Goal: Information Seeking & Learning: Learn about a topic

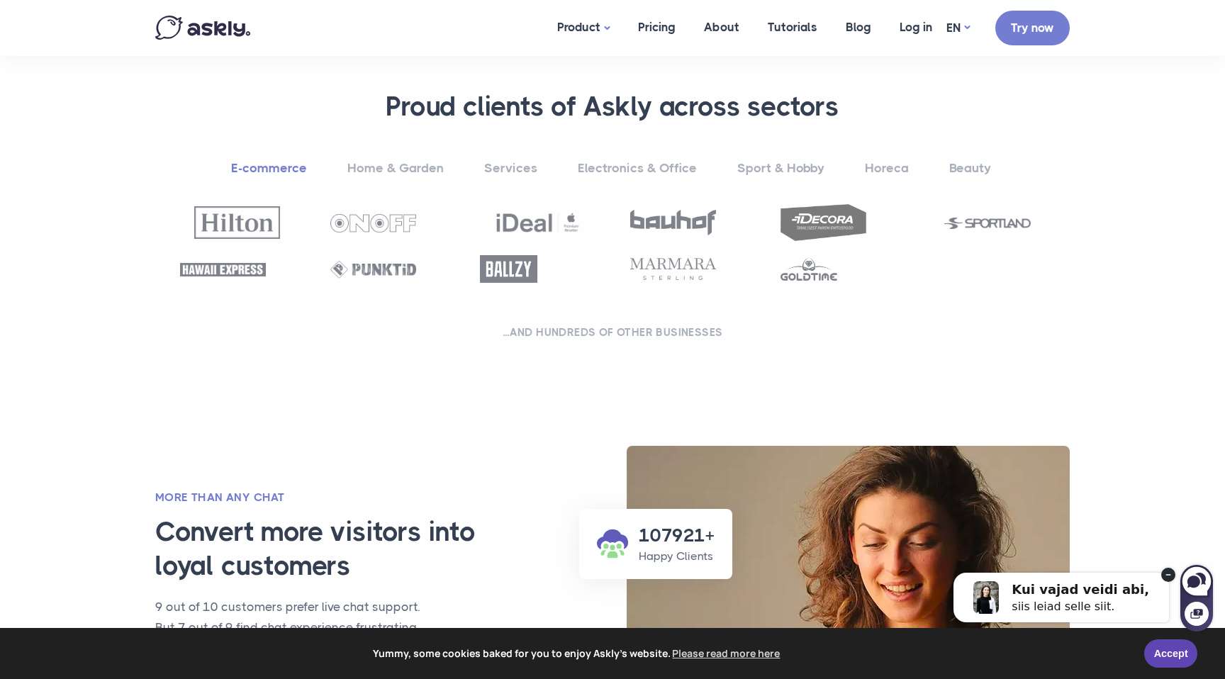
scroll to position [554, 0]
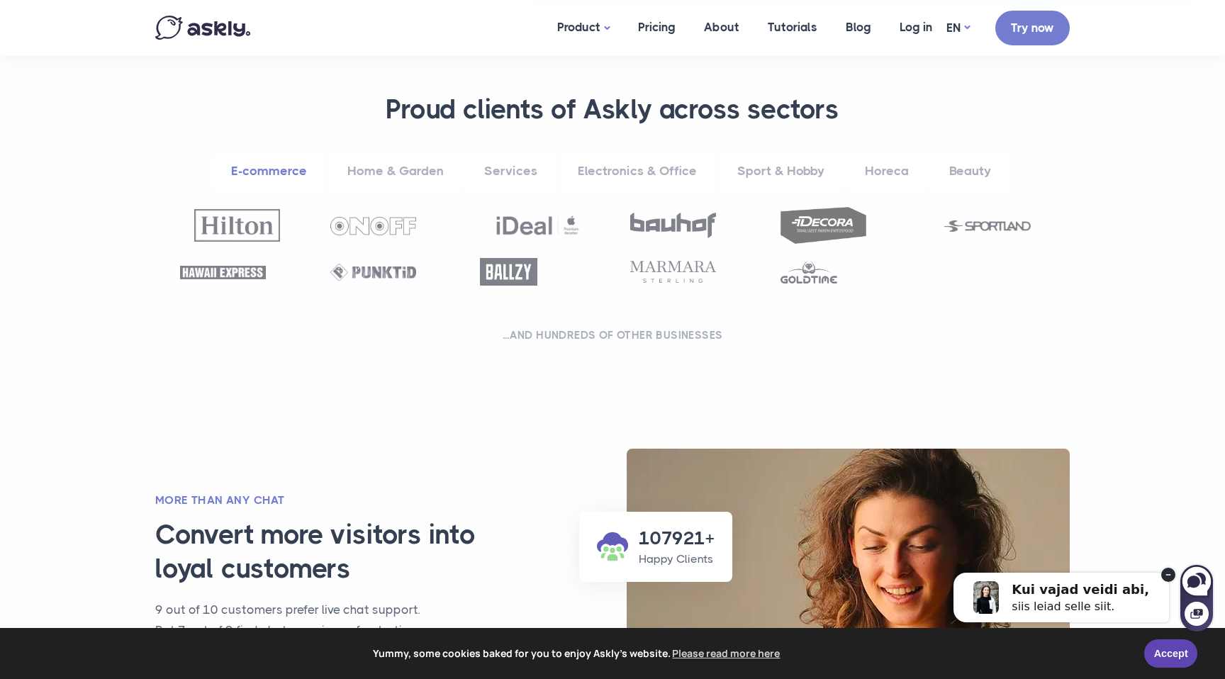
click at [617, 168] on link "Electronics & Office" at bounding box center [637, 171] width 156 height 39
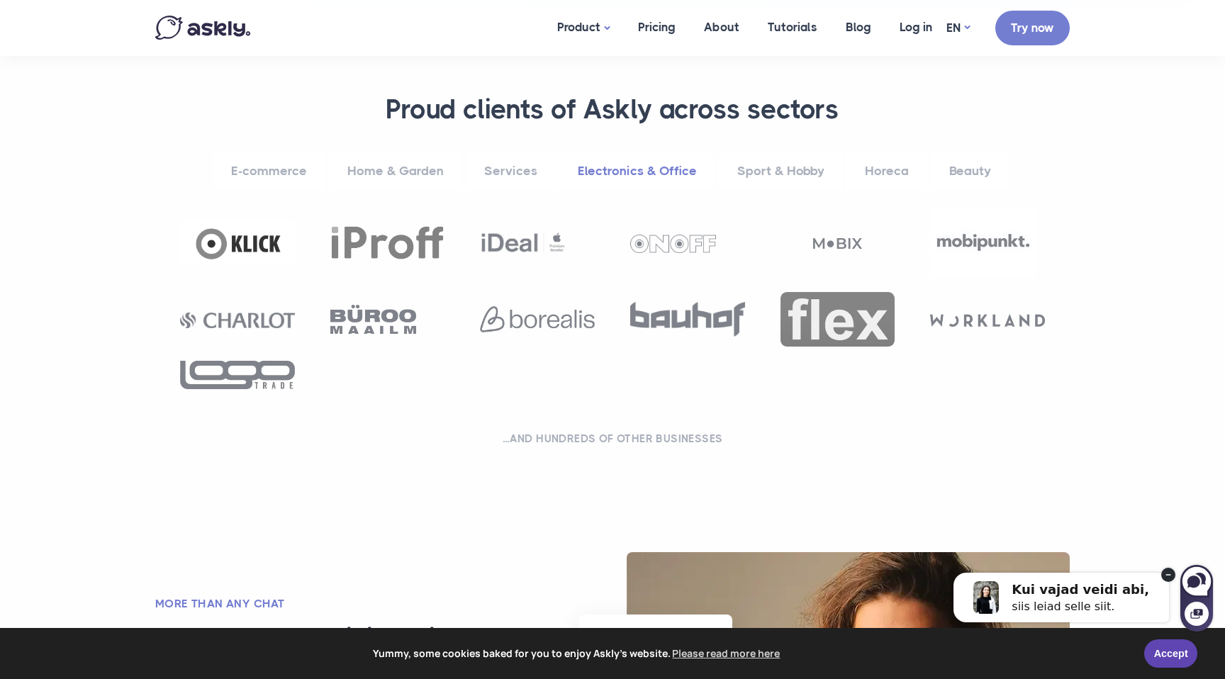
click at [750, 169] on link "Sport & Hobby" at bounding box center [781, 171] width 124 height 39
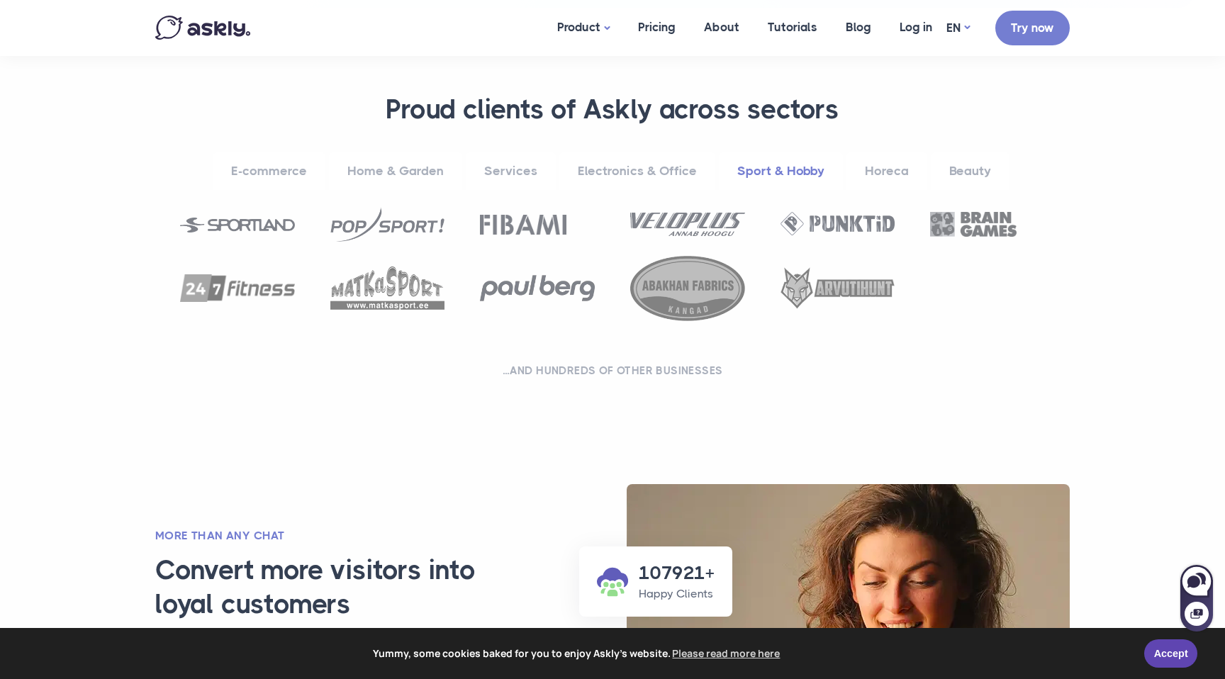
click at [496, 167] on link "Services" at bounding box center [511, 171] width 90 height 39
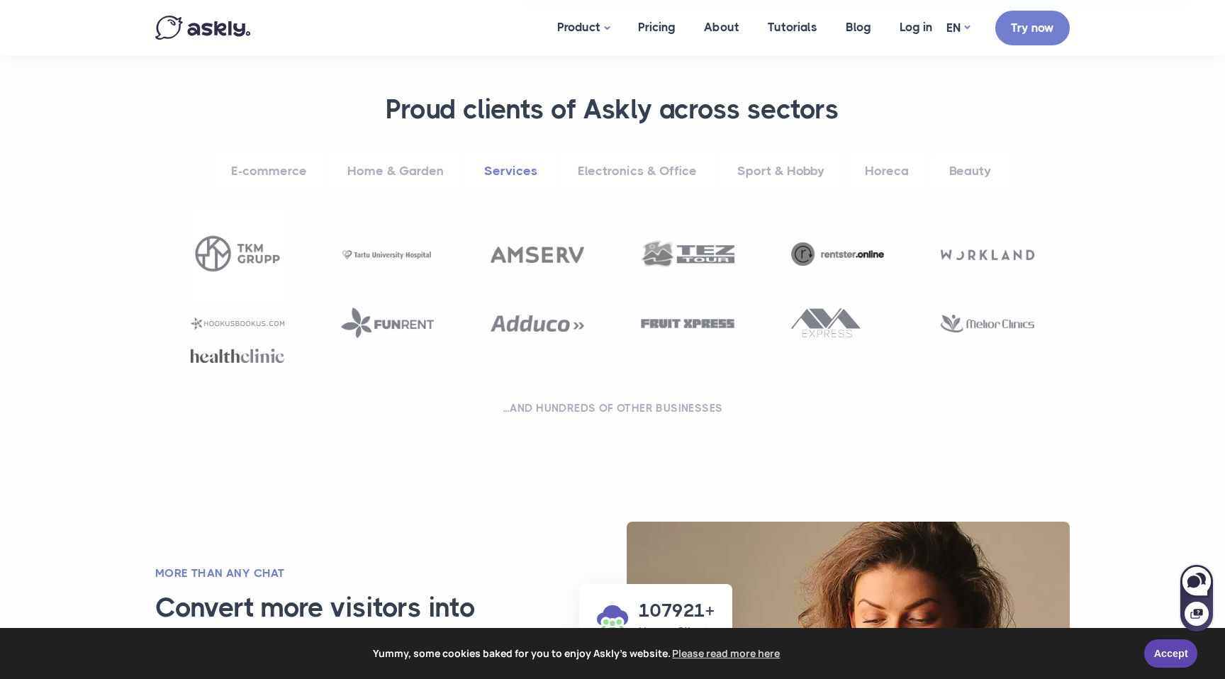
click at [266, 169] on link "E-commerce" at bounding box center [269, 171] width 113 height 39
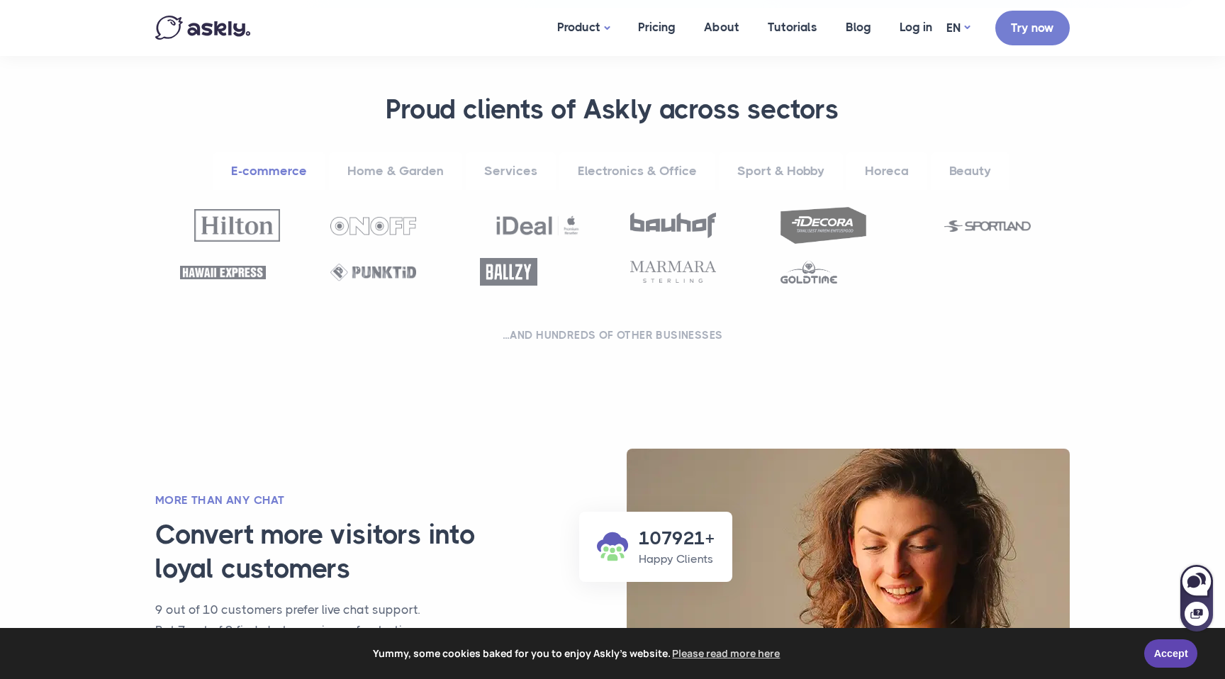
click at [415, 169] on link "Home & Garden" at bounding box center [395, 171] width 133 height 39
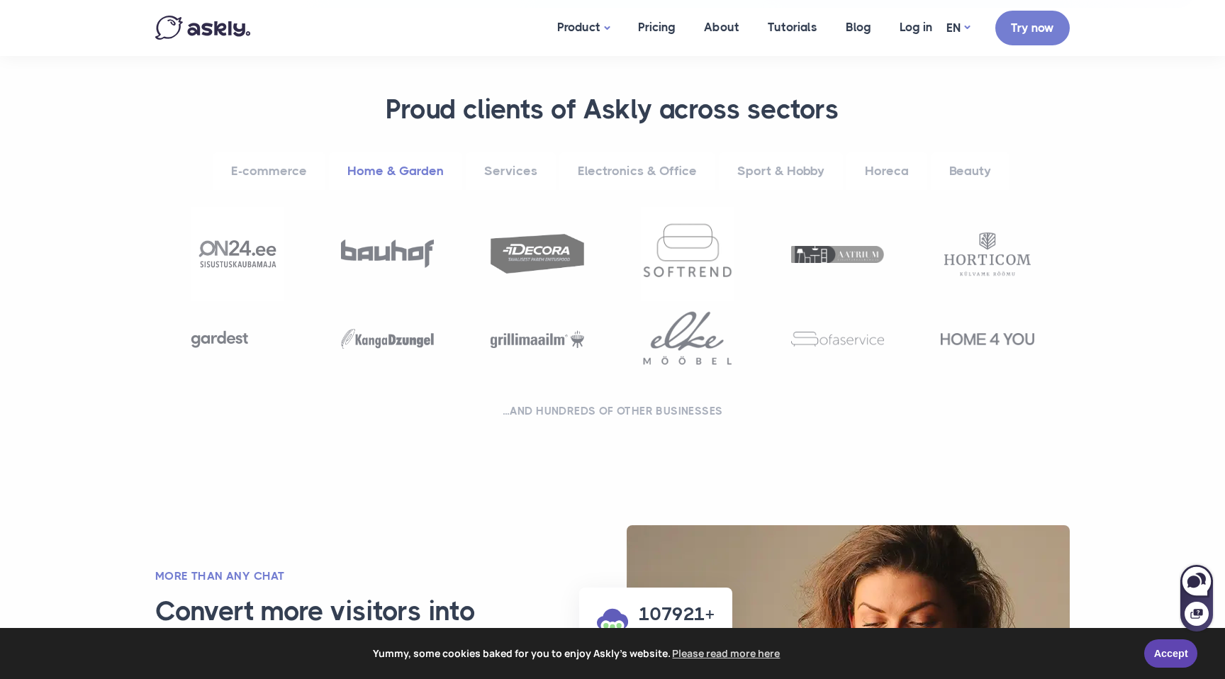
click at [507, 167] on link "Services" at bounding box center [511, 171] width 90 height 39
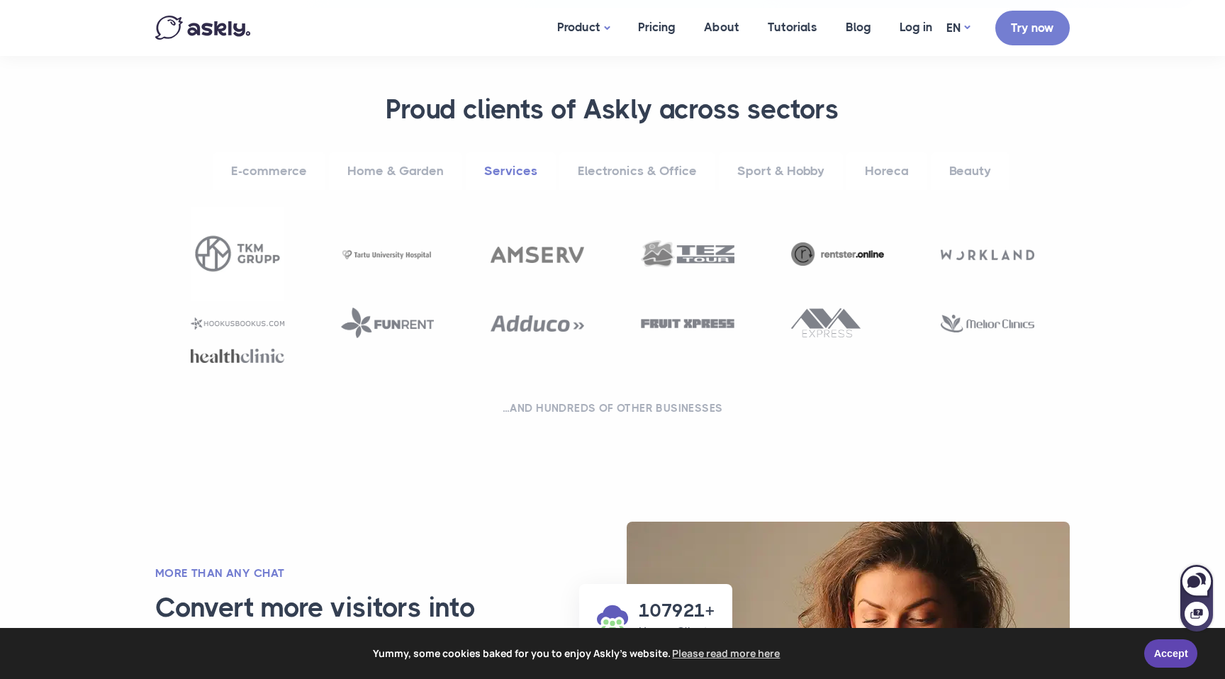
click at [627, 166] on link "Electronics & Office" at bounding box center [637, 171] width 156 height 39
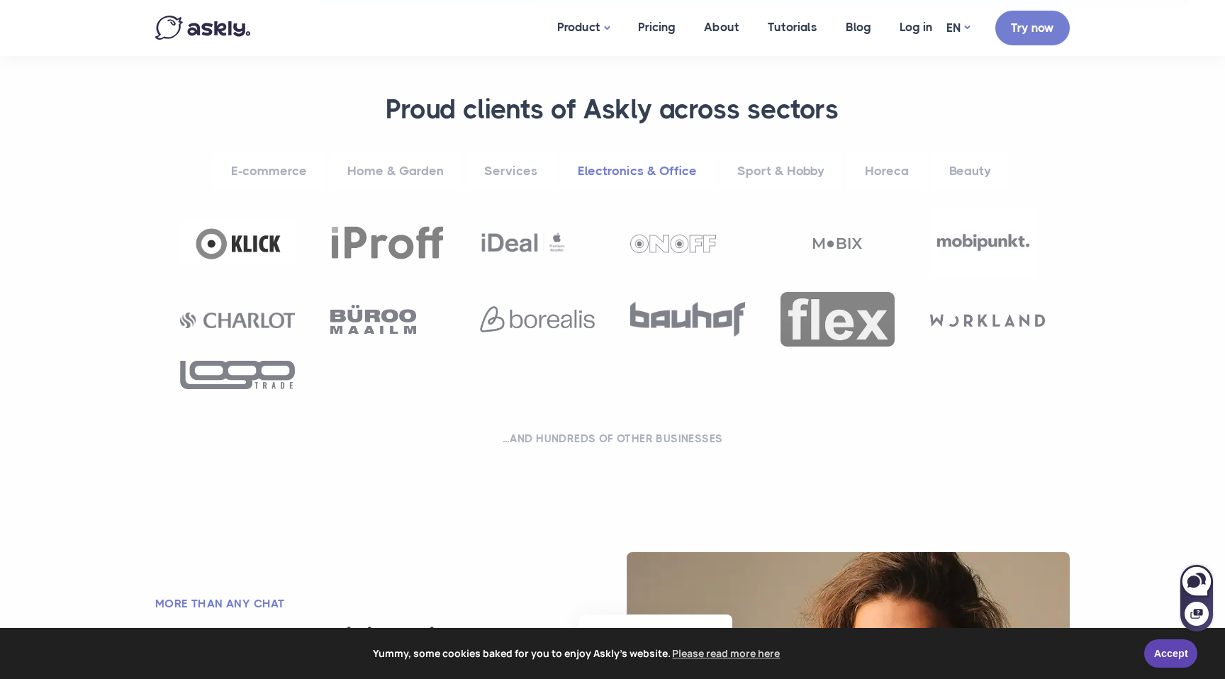
click at [673, 166] on link "Electronics & Office" at bounding box center [637, 171] width 156 height 39
click at [773, 165] on link "Sport & Hobby" at bounding box center [781, 171] width 124 height 39
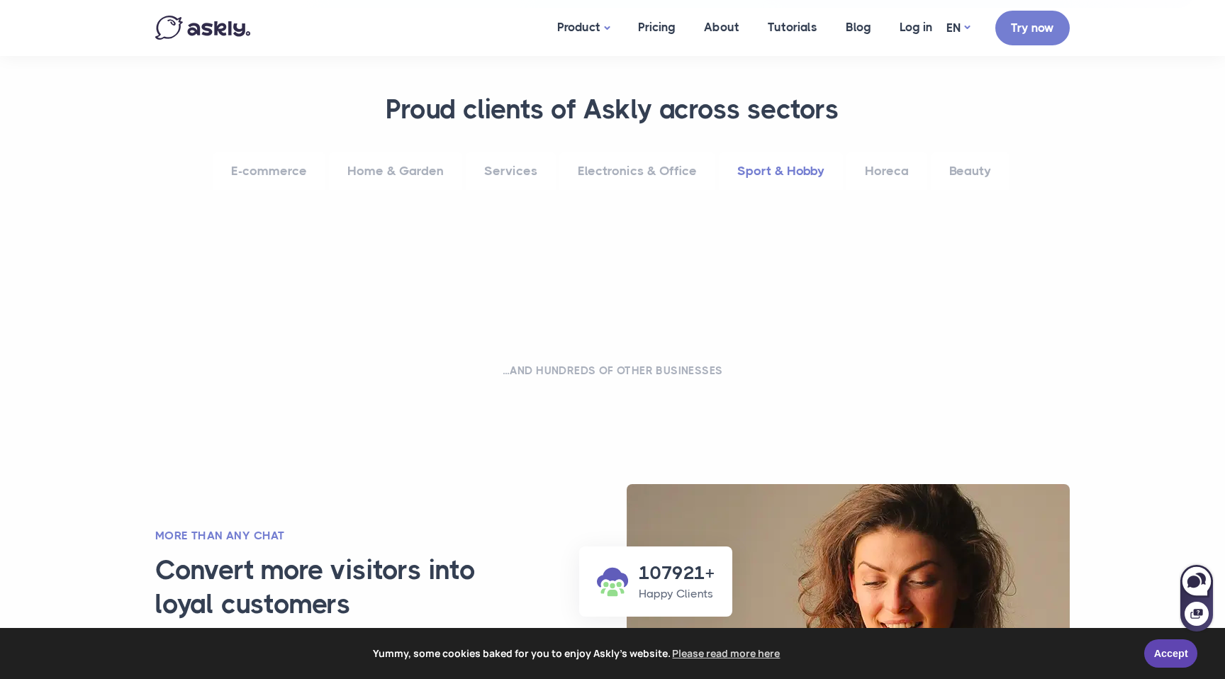
click at [752, 165] on link "Sport & Hobby" at bounding box center [781, 171] width 124 height 39
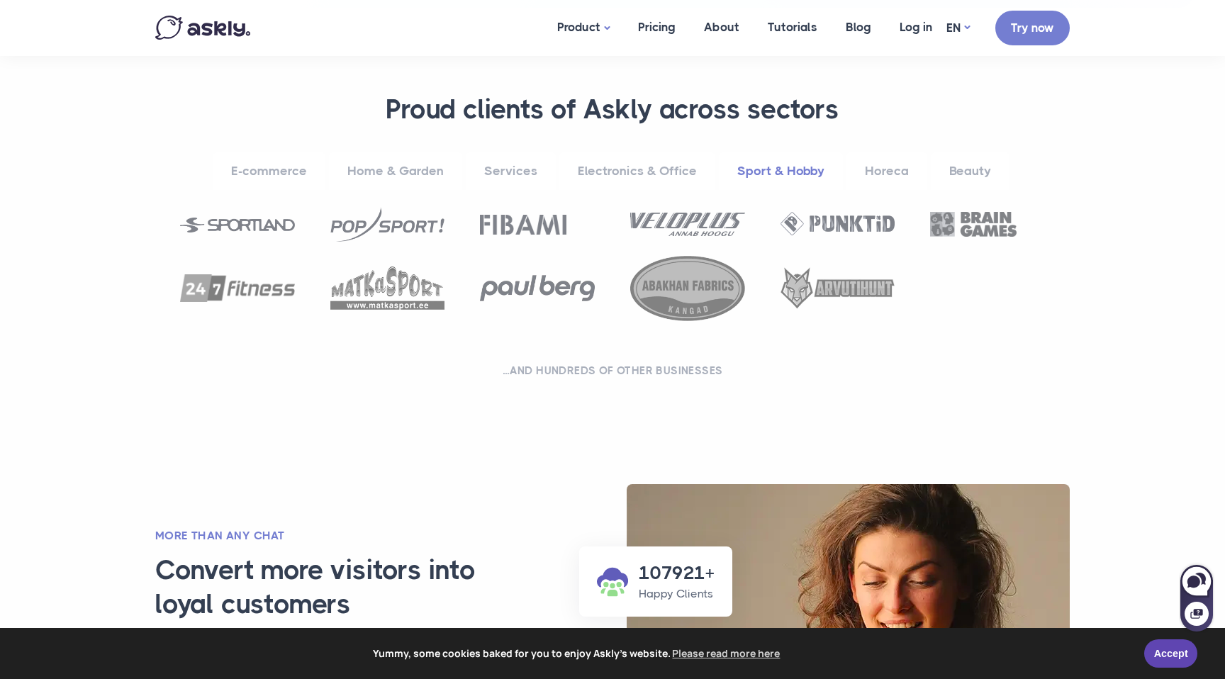
click at [796, 165] on link "Sport & Hobby" at bounding box center [781, 171] width 124 height 39
click at [884, 165] on link "Horeca" at bounding box center [886, 171] width 81 height 39
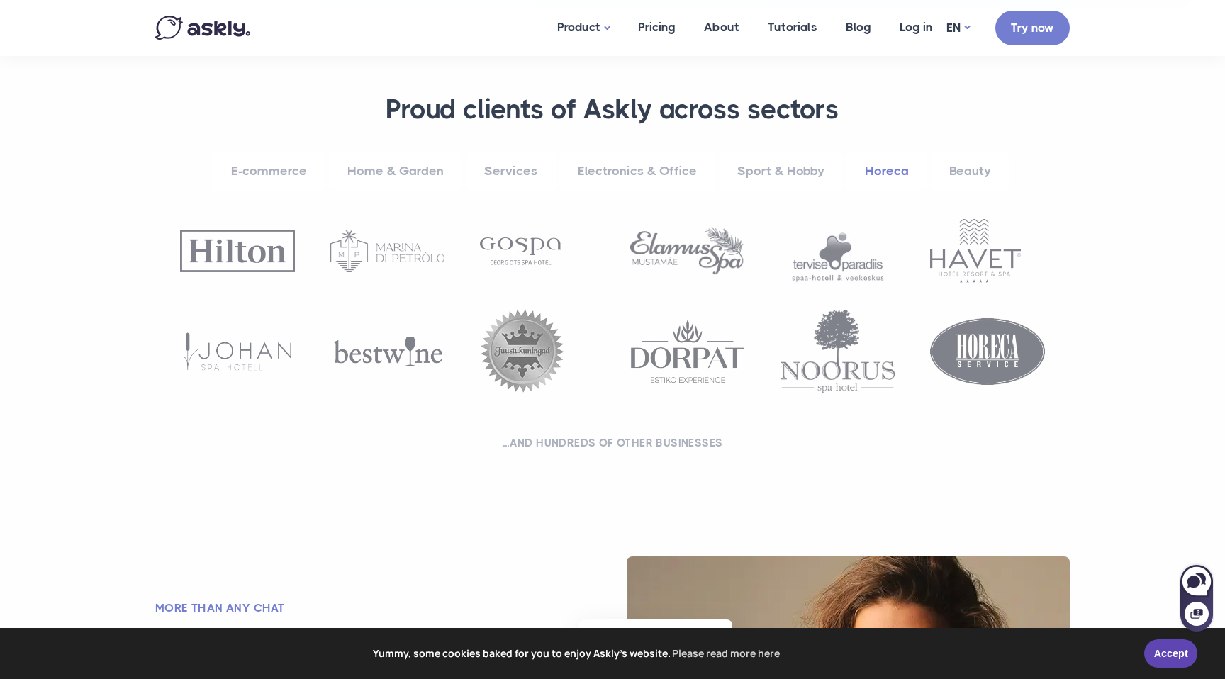
click at [970, 168] on link "Beauty" at bounding box center [969, 171] width 79 height 39
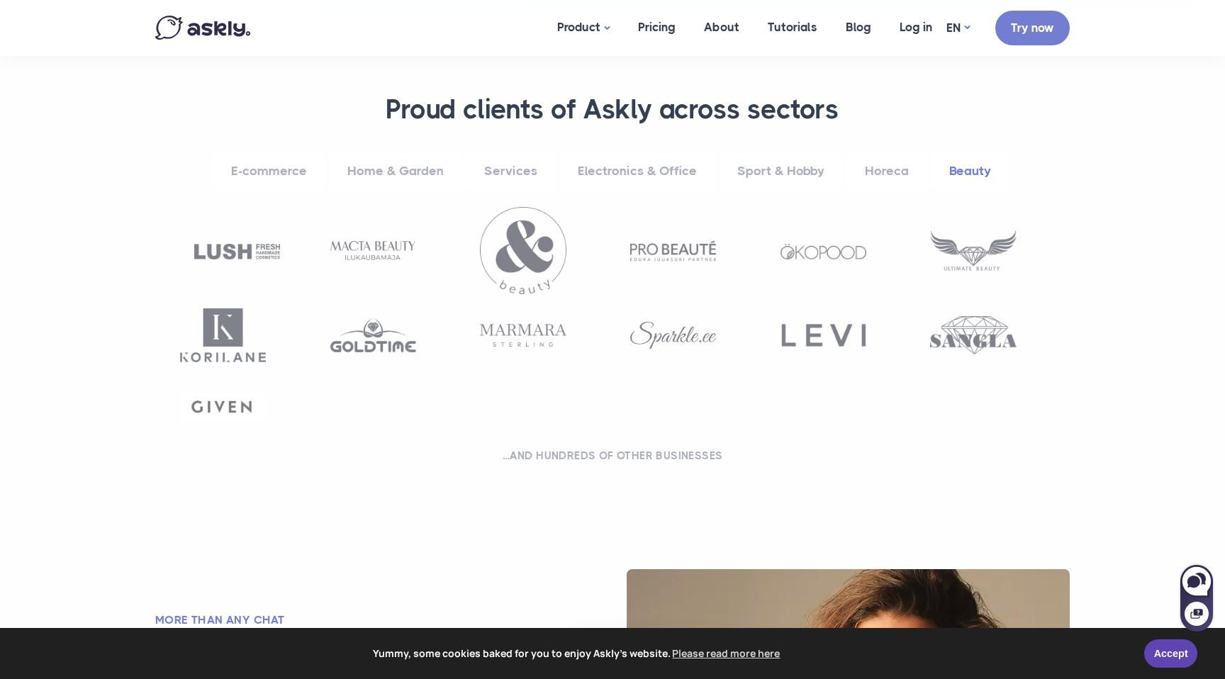
click at [957, 167] on link "Beauty" at bounding box center [969, 171] width 79 height 39
click at [969, 167] on link "Beauty" at bounding box center [969, 171] width 79 height 39
click at [945, 167] on link "Beauty" at bounding box center [969, 171] width 79 height 39
click at [969, 167] on link "Beauty" at bounding box center [969, 171] width 79 height 39
click at [950, 164] on link "Beauty" at bounding box center [969, 171] width 79 height 39
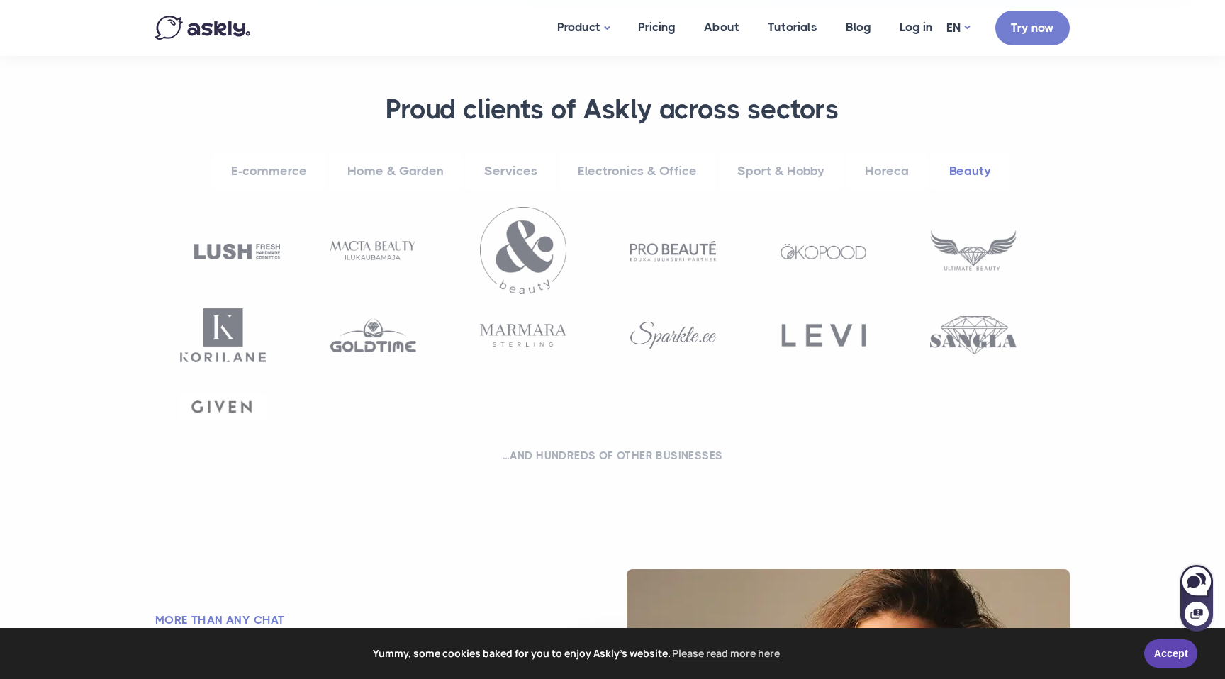
click at [964, 164] on link "Beauty" at bounding box center [969, 171] width 79 height 39
click at [947, 164] on link "Beauty" at bounding box center [969, 171] width 79 height 39
click at [972, 164] on link "Beauty" at bounding box center [969, 171] width 79 height 39
click at [674, 25] on link "Pricing" at bounding box center [657, 27] width 66 height 55
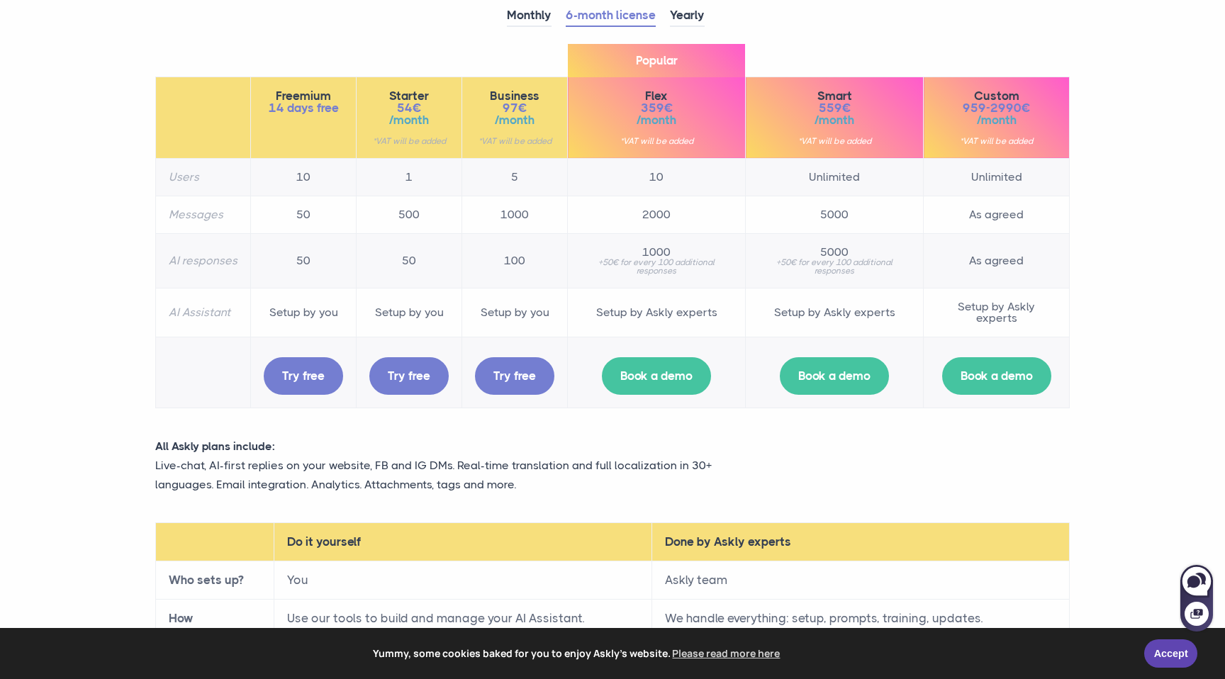
scroll to position [180, 0]
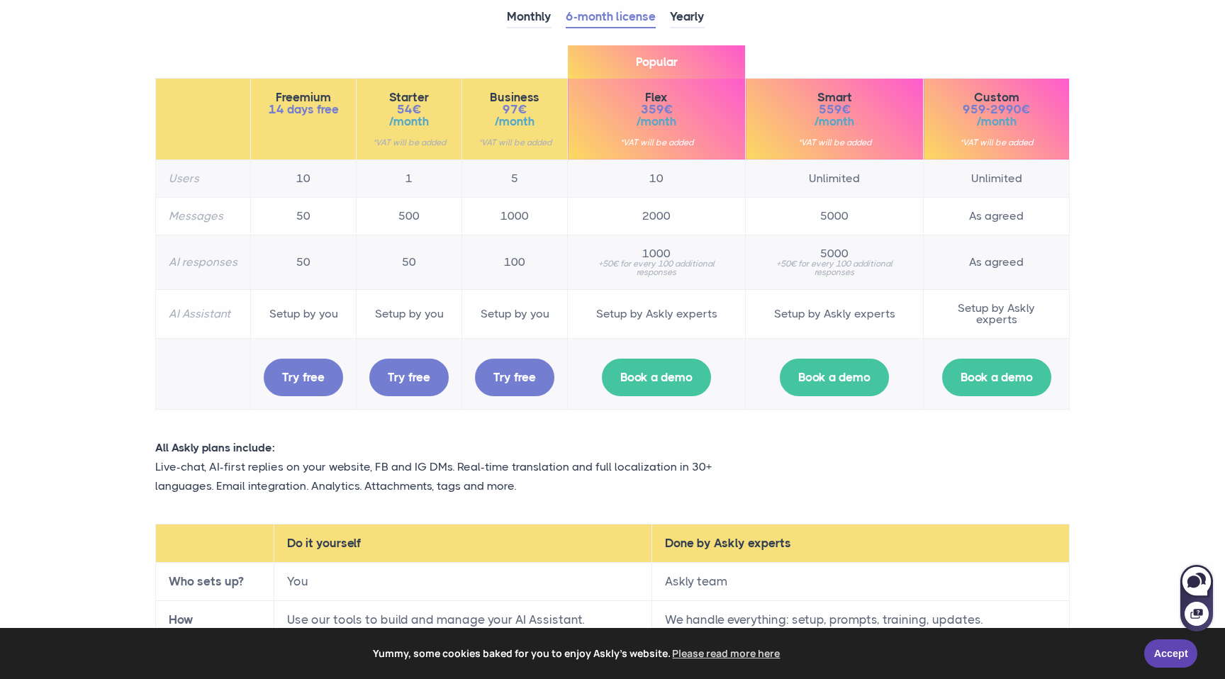
click at [1081, 173] on section "RAISE THE BAR. Trusted by millions of customers and thousands of agents. Monthl…" at bounding box center [612, 343] width 1225 height 1047
click at [1168, 173] on section "RAISE THE BAR. Trusted by millions of customers and thousands of agents. Monthl…" at bounding box center [612, 343] width 1225 height 1047
click at [1191, 177] on section "RAISE THE BAR. Trusted by millions of customers and thousands of agents. Monthl…" at bounding box center [612, 343] width 1225 height 1047
click at [1186, 181] on section "RAISE THE BAR. Trusted by millions of customers and thousands of agents. Monthl…" at bounding box center [612, 343] width 1225 height 1047
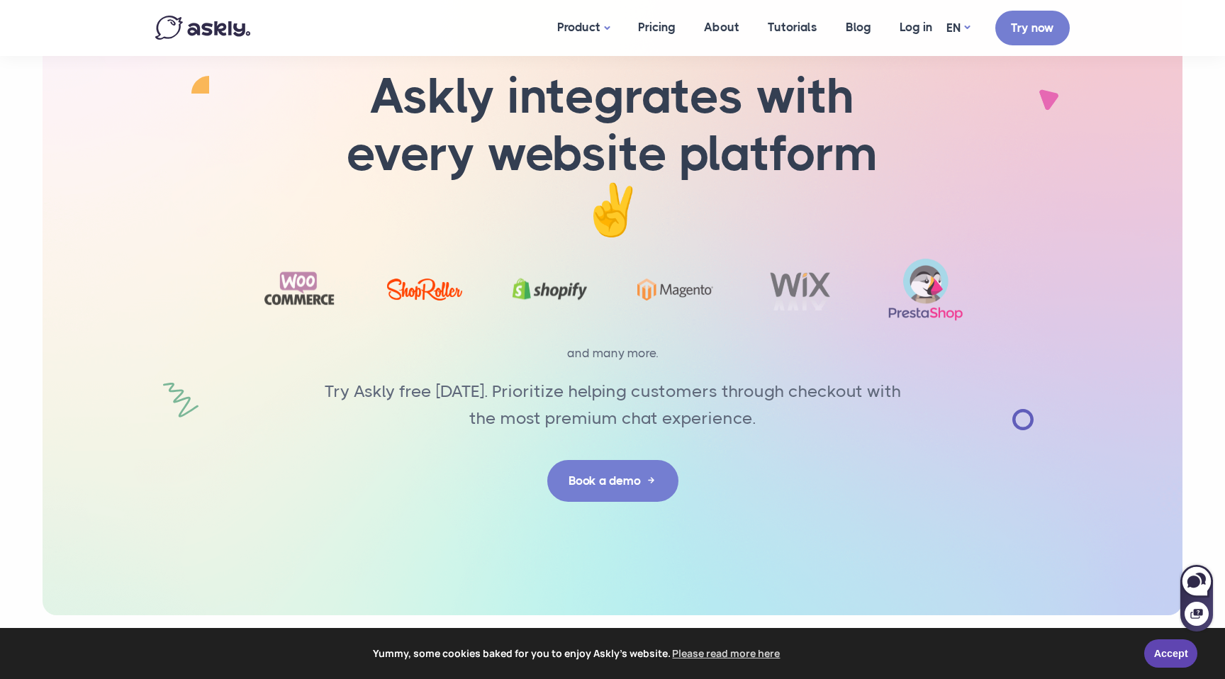
scroll to position [2533, 0]
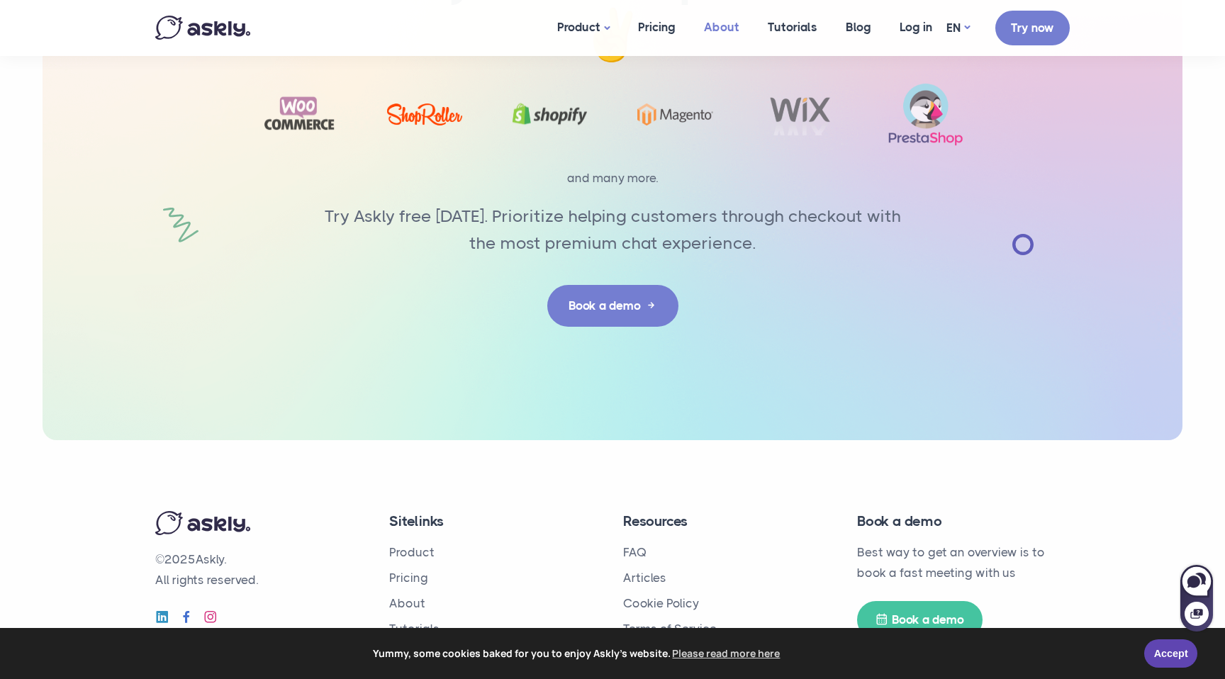
click at [715, 21] on link "About" at bounding box center [722, 27] width 64 height 55
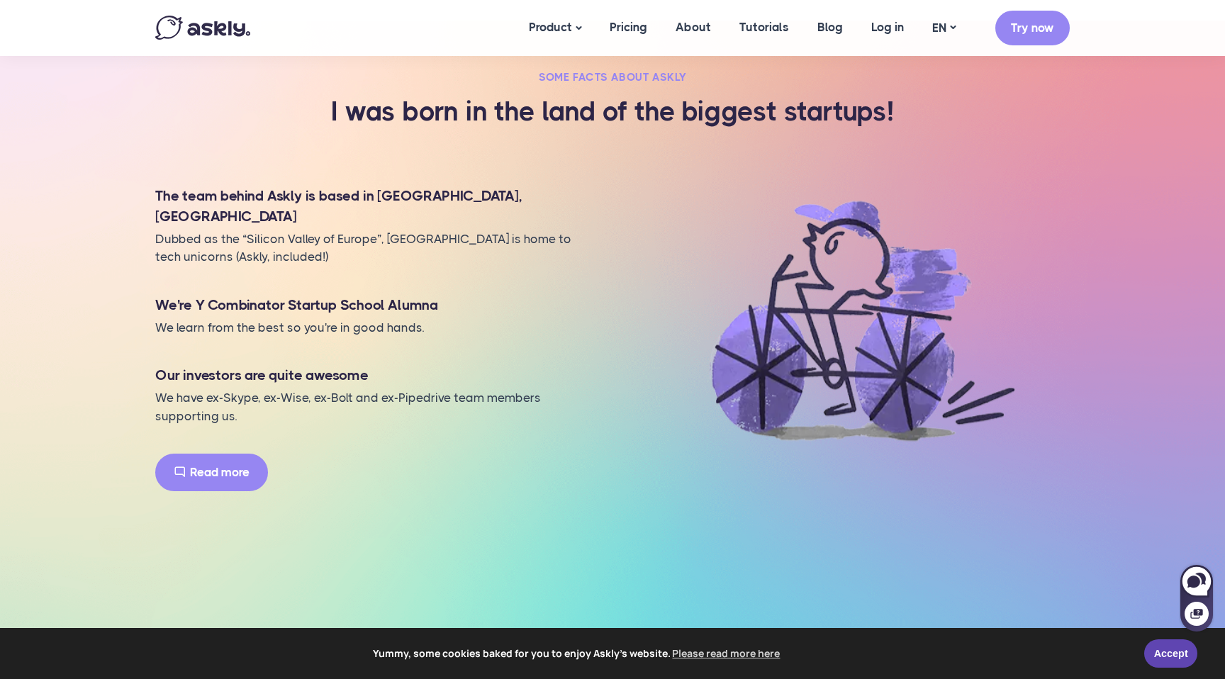
scroll to position [1176, 0]
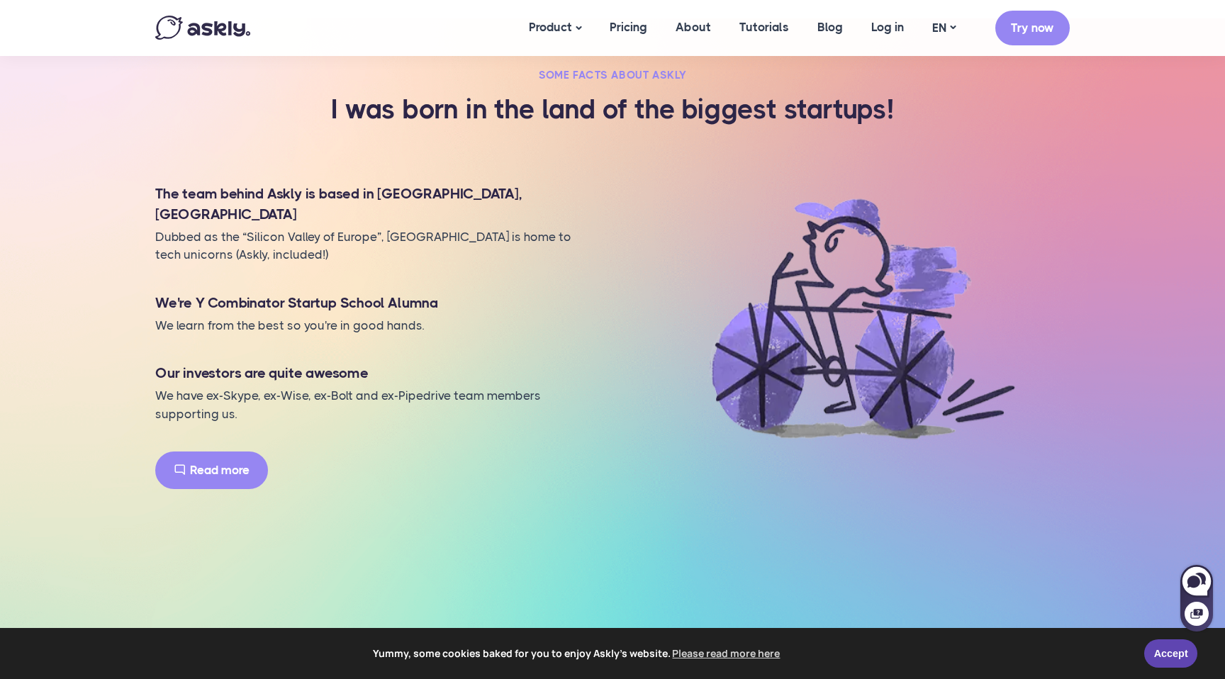
click at [1091, 164] on section "Some facts about Askly I was born in the land of the biggest startups! The team…" at bounding box center [612, 287] width 1225 height 538
click at [1087, 173] on section "Some facts about Askly I was born in the land of the biggest startups! The team…" at bounding box center [612, 287] width 1225 height 538
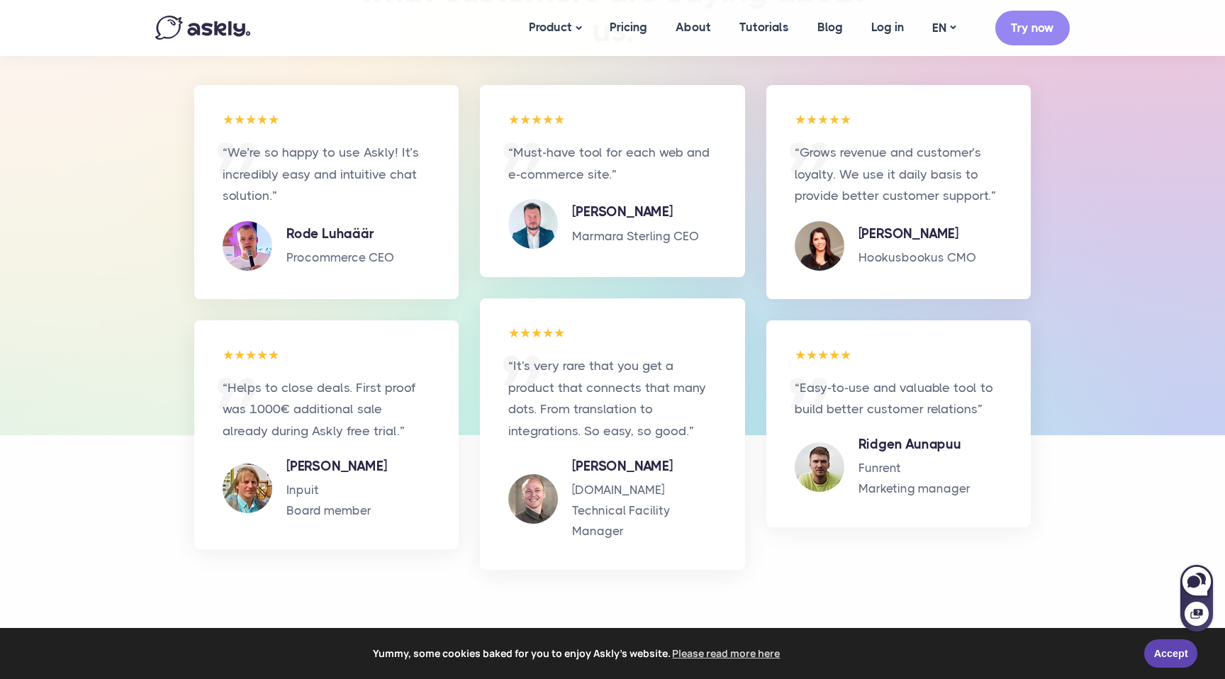
scroll to position [2387, 0]
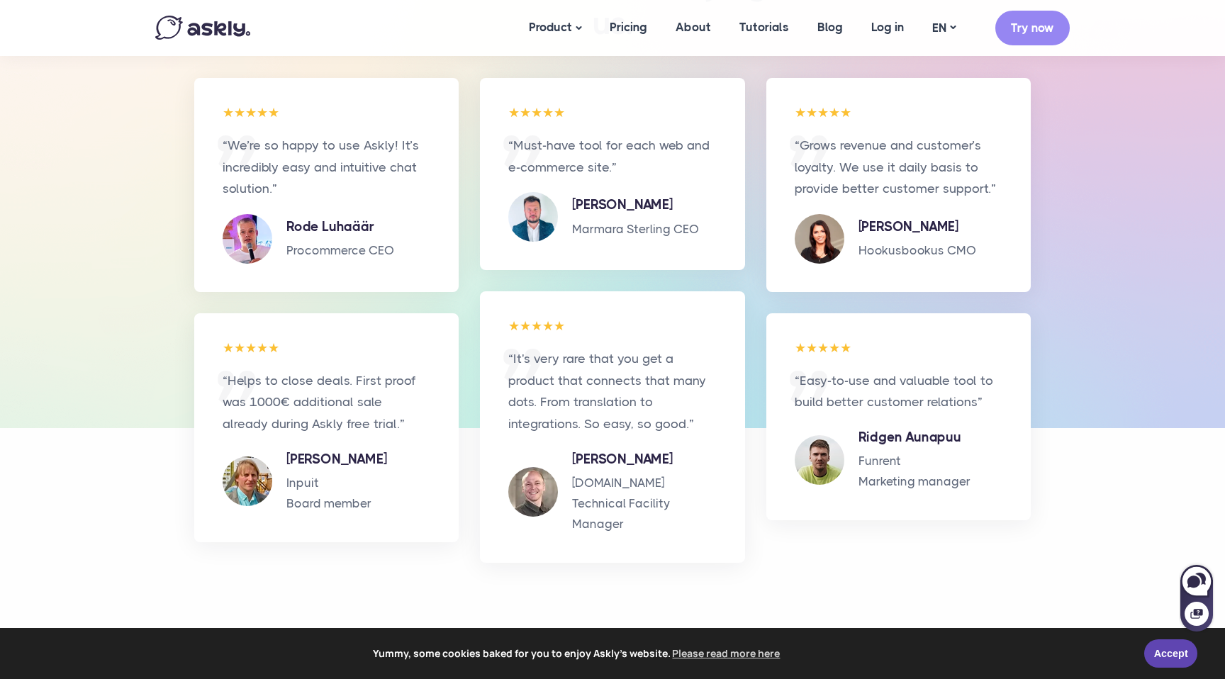
click at [1057, 143] on div "“We’re so happy to use Askly! It’s incredibly easy and intuitive chat solution.…" at bounding box center [612, 196] width 935 height 237
click at [1059, 125] on div "“We’re so happy to use Askly! It’s incredibly easy and intuitive chat solution.…" at bounding box center [612, 196] width 935 height 237
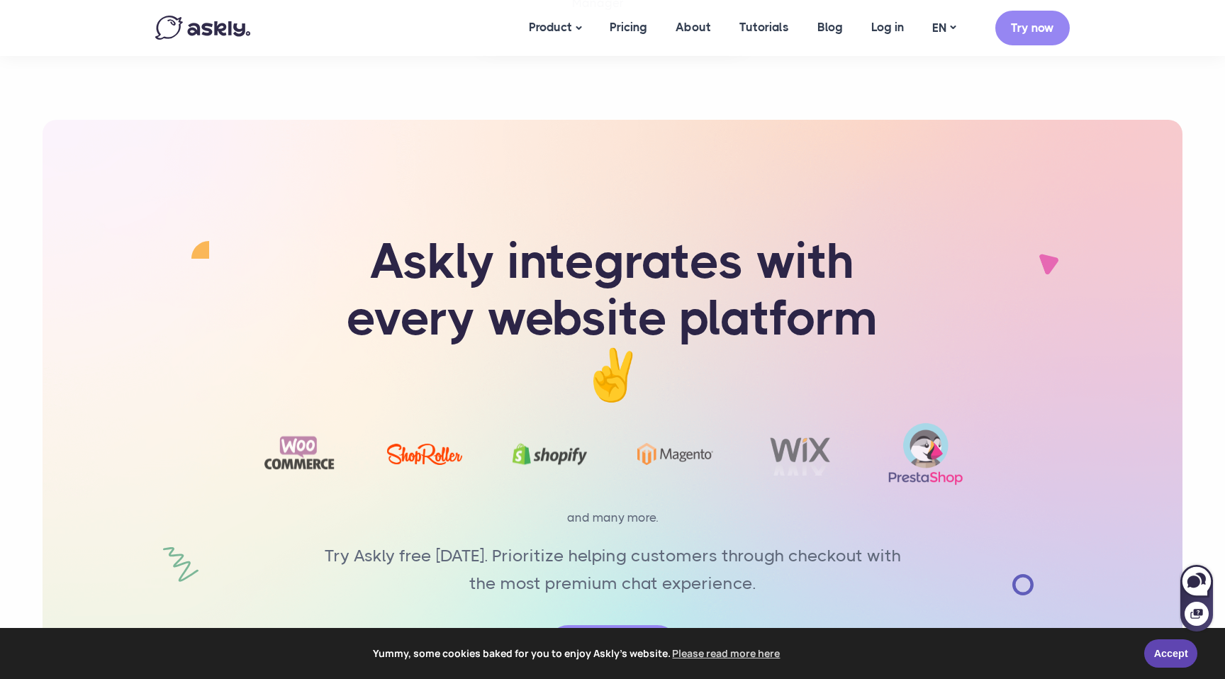
scroll to position [2969, 0]
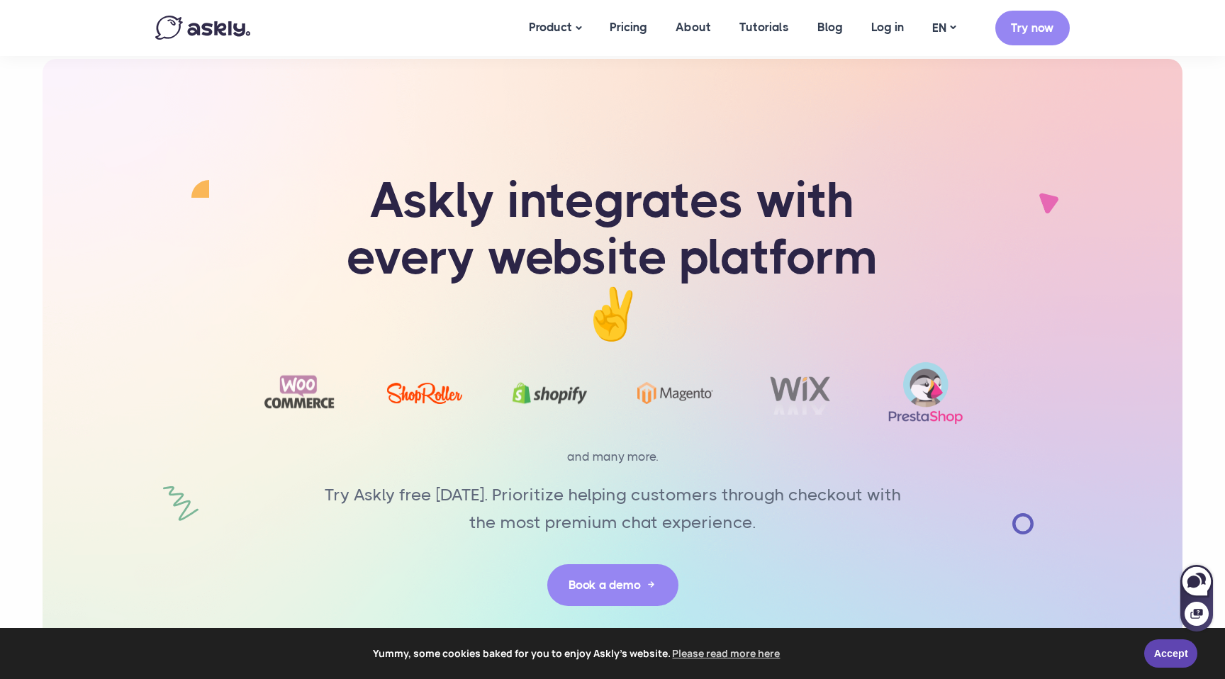
click at [1103, 112] on div "Askly integrates with every website platform ✌️" at bounding box center [613, 389] width 1140 height 660
click at [1105, 85] on div "Askly integrates with every website platform ✌️" at bounding box center [613, 389] width 1140 height 660
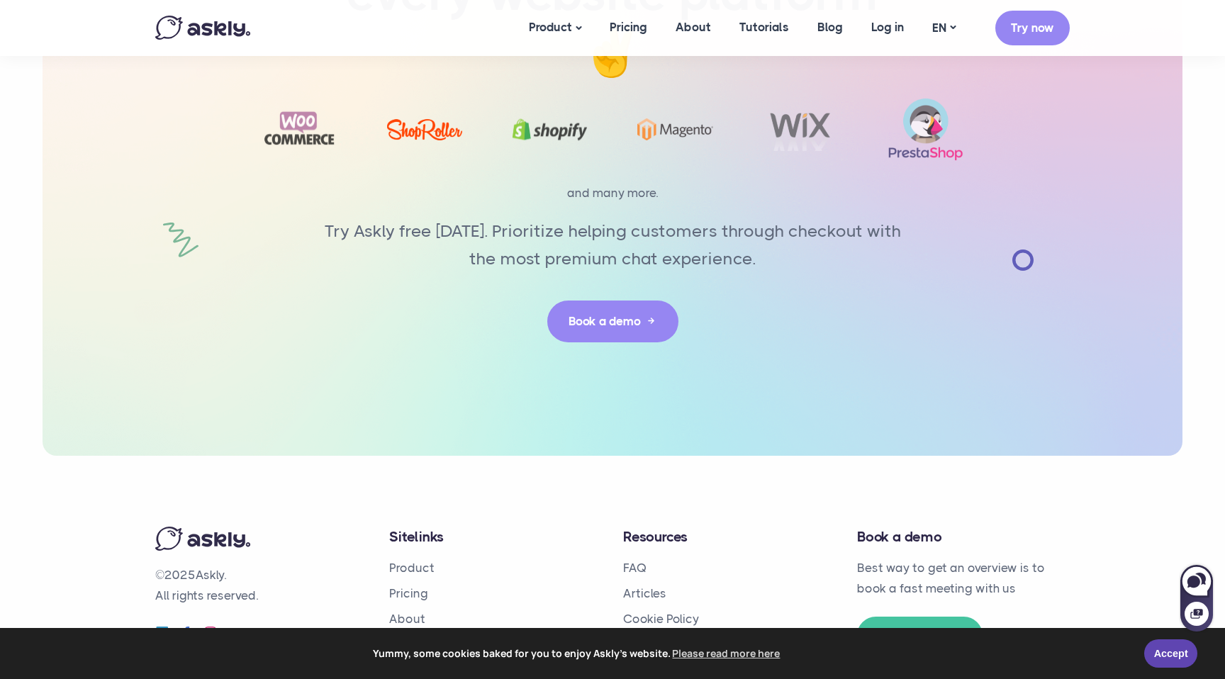
scroll to position [3241, 0]
